Goal: Entertainment & Leisure: Browse casually

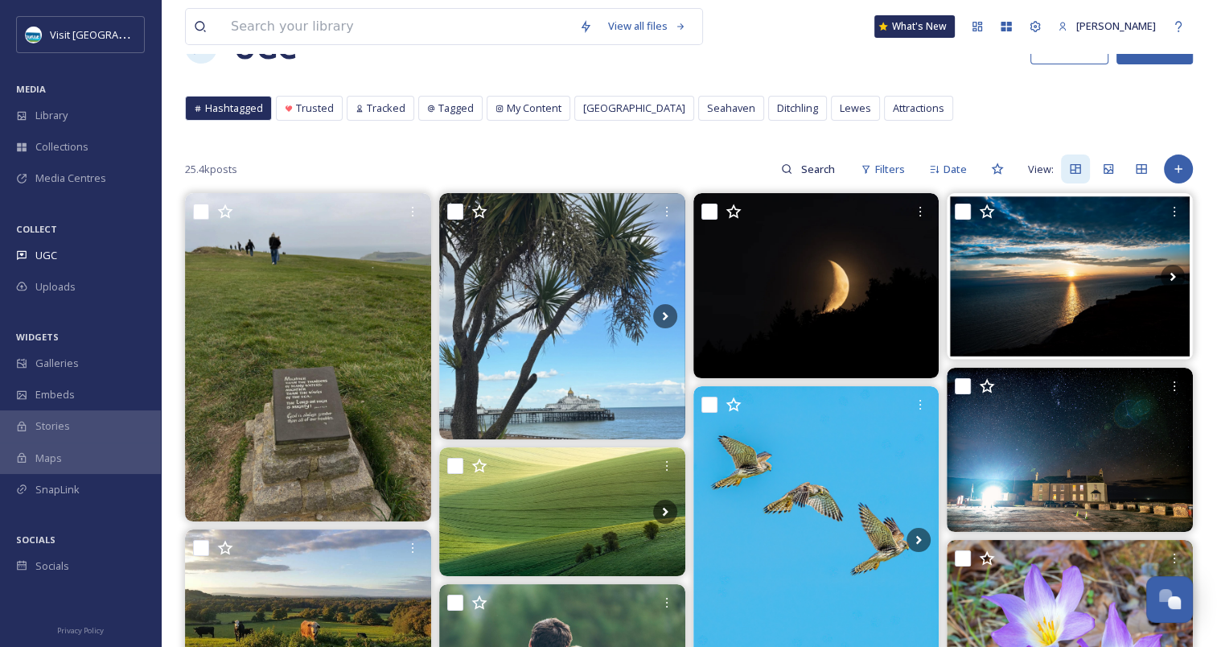
scroll to position [161, 0]
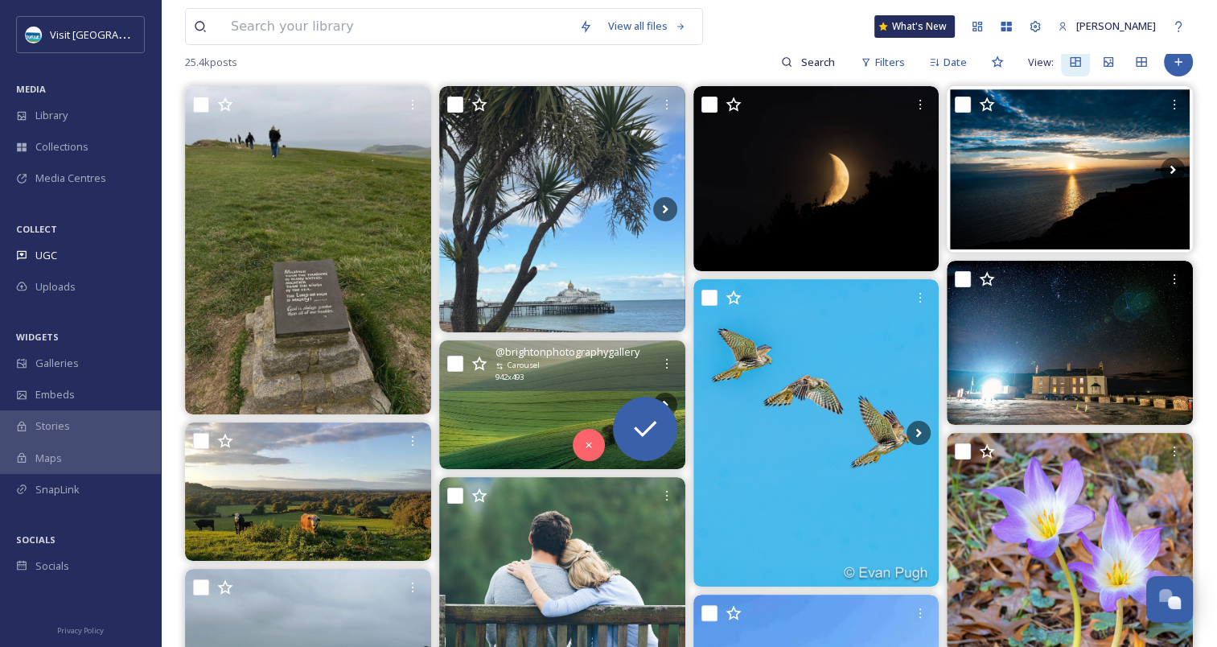
click at [595, 386] on div "@ brightonphotographygallery Carousel 942 x 493" at bounding box center [562, 365] width 246 height 51
click at [475, 434] on img at bounding box center [562, 404] width 246 height 129
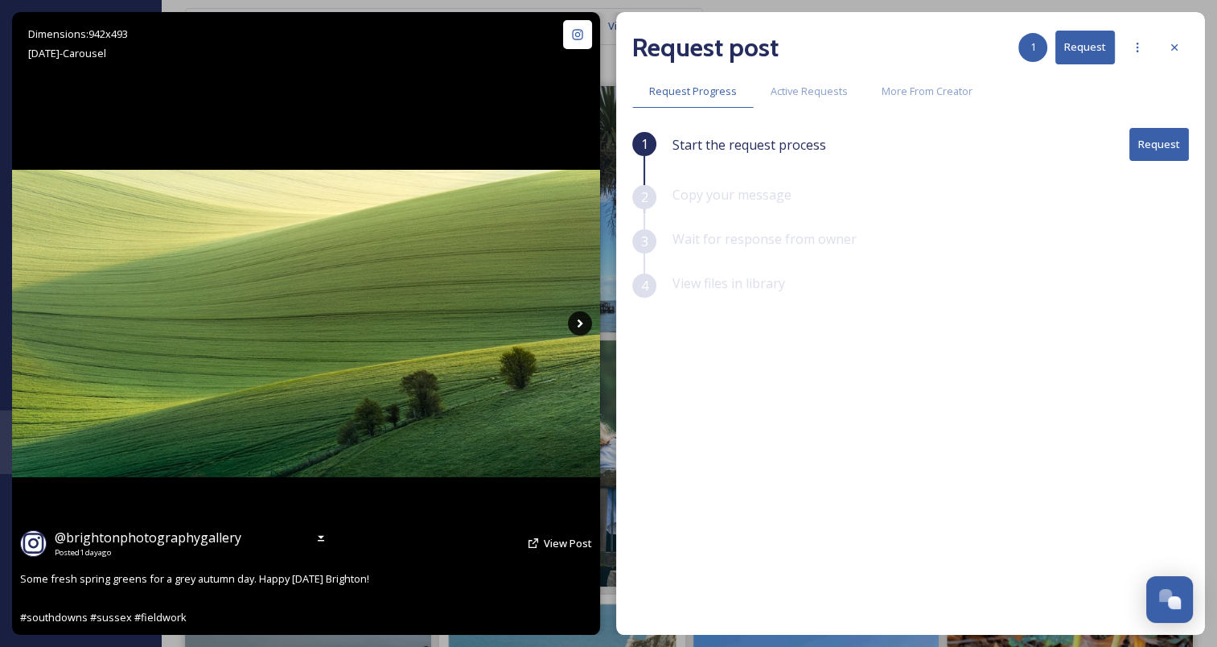
click at [588, 325] on icon at bounding box center [580, 323] width 24 height 24
click at [580, 325] on icon at bounding box center [581, 323] width 6 height 9
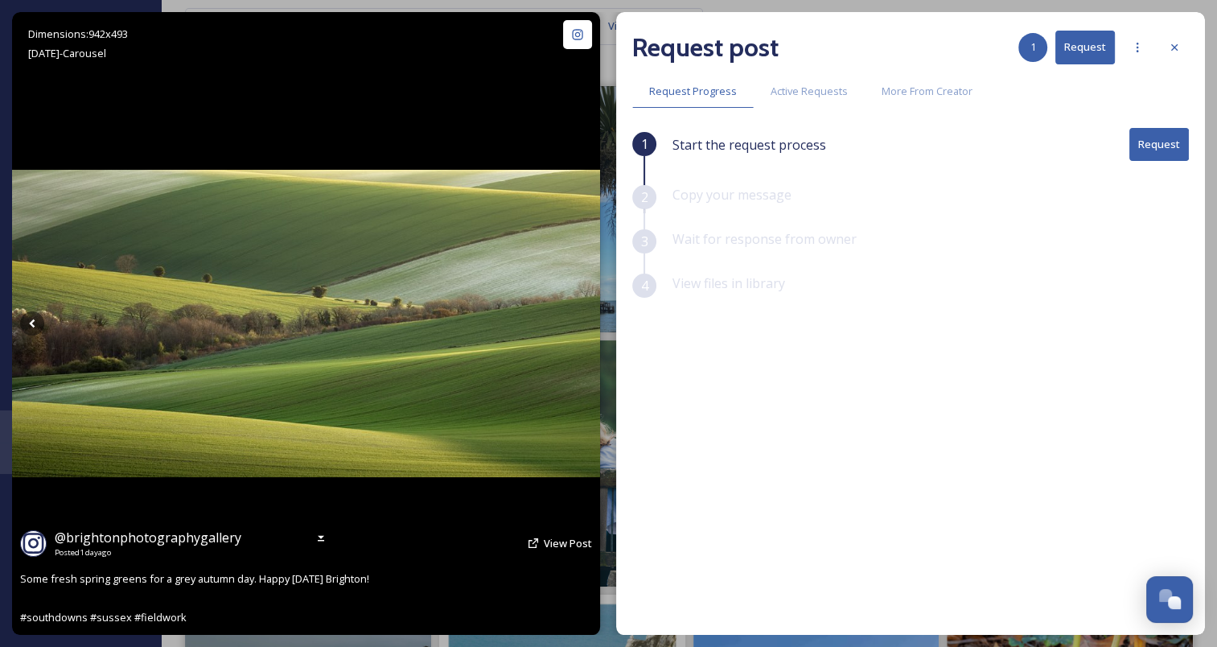
click at [580, 325] on icon at bounding box center [581, 323] width 6 height 9
click at [23, 328] on icon at bounding box center [32, 323] width 24 height 24
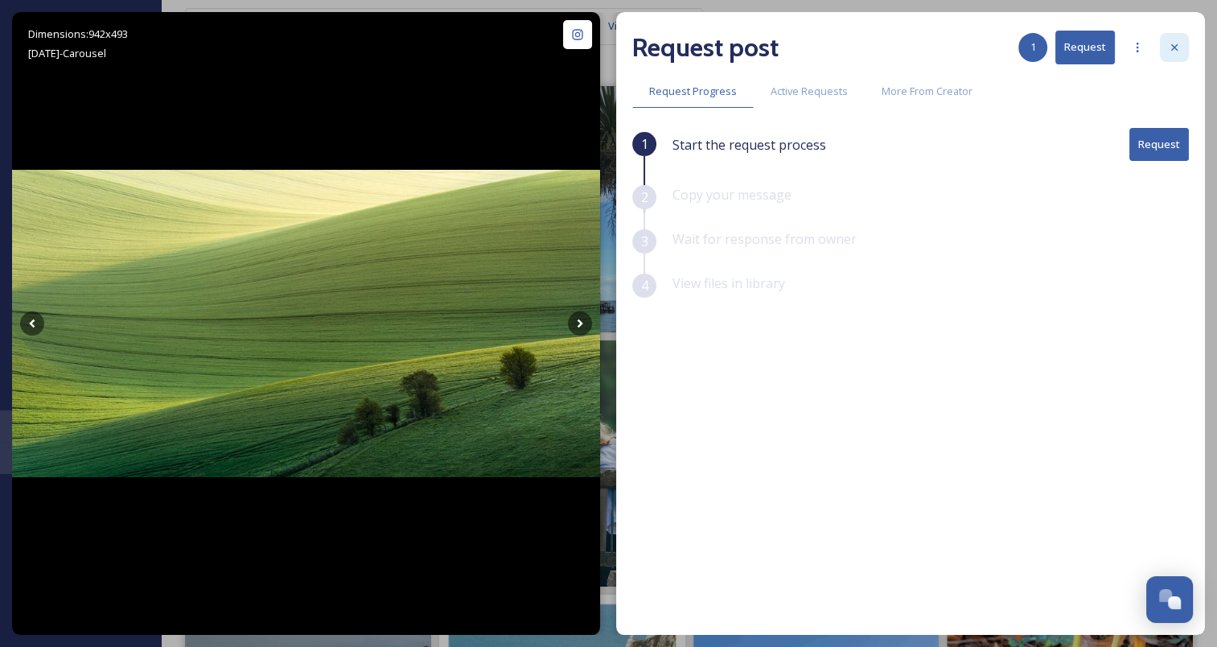
click at [1168, 45] on icon at bounding box center [1174, 47] width 13 height 13
